Goal: Task Accomplishment & Management: Manage account settings

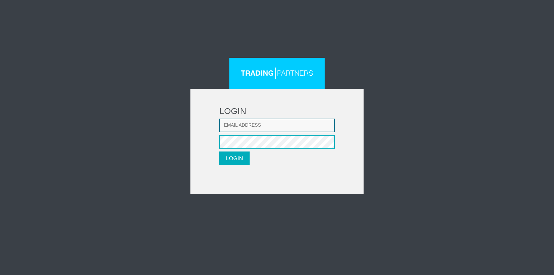
click at [290, 127] on input "Email address" at bounding box center [277, 126] width 116 height 14
paste input "[EMAIL_ADDRESS][DOMAIN_NAME]"
type input "[EMAIL_ADDRESS][DOMAIN_NAME]"
click at [235, 160] on button "LOGIN" at bounding box center [234, 159] width 30 height 14
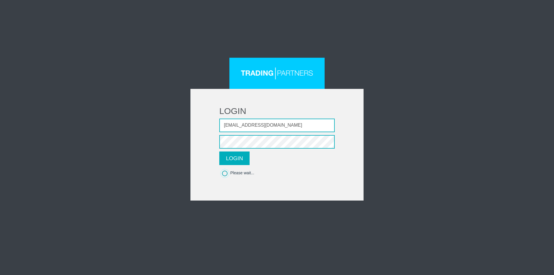
click at [225, 173] on div "Please wait..." at bounding box center [277, 173] width 116 height 7
click at [242, 161] on button "LOGIN" at bounding box center [234, 159] width 30 height 14
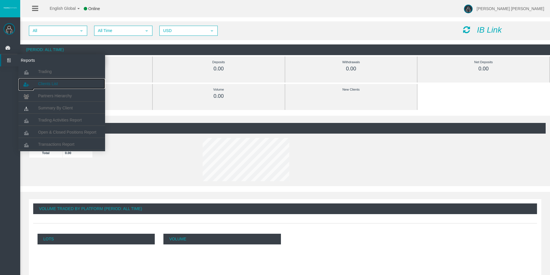
click at [53, 86] on link "Clients List" at bounding box center [61, 84] width 87 height 10
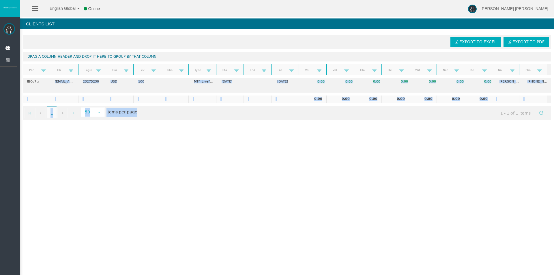
drag, startPoint x: 55, startPoint y: 82, endPoint x: 248, endPoint y: 146, distance: 203.9
click at [254, 143] on div "English Global 简体中文 English Global 日本語 한국어 Online [PERSON_NAME] [PERSON_NAME] H…" at bounding box center [277, 137] width 554 height 275
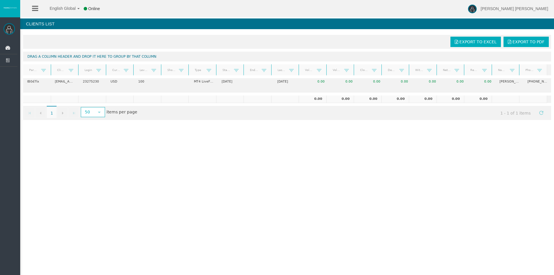
click at [244, 147] on div "English Global 简体中文 English Global 日本語 한국어 Online [PERSON_NAME] [PERSON_NAME] H…" at bounding box center [277, 137] width 554 height 275
click at [520, 208] on div "English Global 简体中文 English Global 日本語 한국어 Online [PERSON_NAME] [PERSON_NAME] H…" at bounding box center [277, 137] width 554 height 275
